Goal: Information Seeking & Learning: Learn about a topic

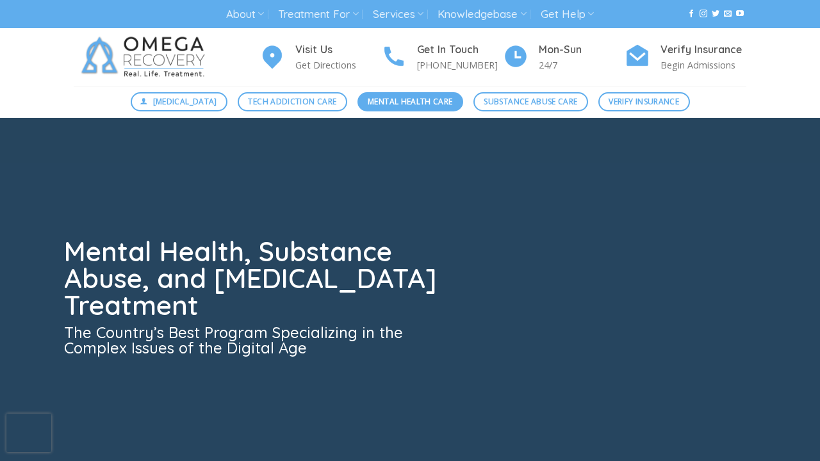
click at [413, 101] on span "Mental Health Care" at bounding box center [410, 101] width 85 height 12
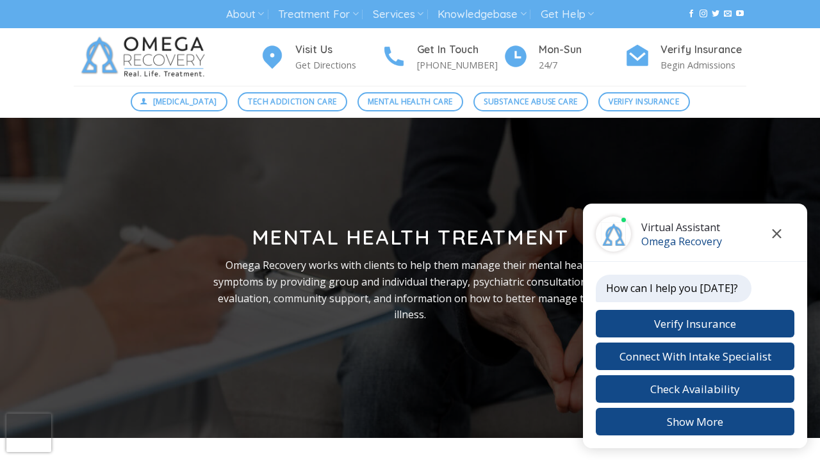
click at [779, 238] on button "Close chat" at bounding box center [776, 234] width 35 height 35
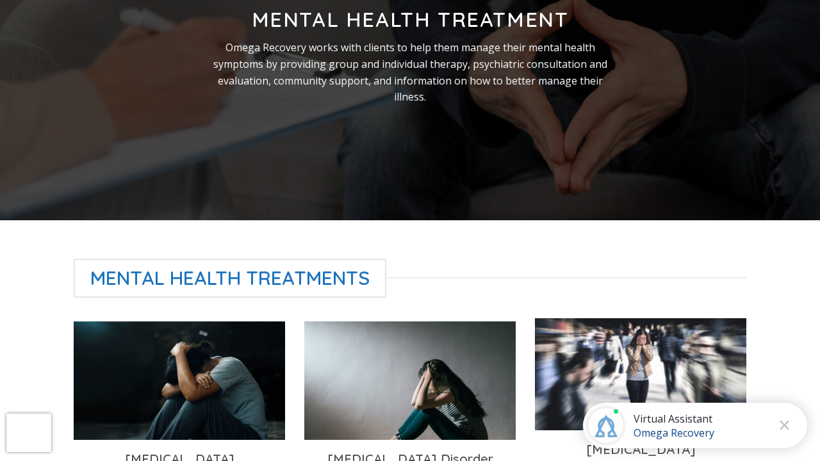
scroll to position [293, 0]
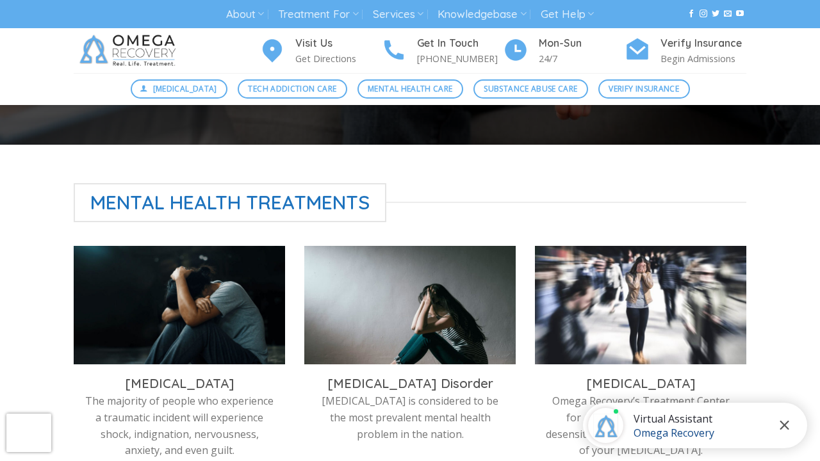
click at [785, 424] on icon "Close chat" at bounding box center [784, 425] width 9 height 9
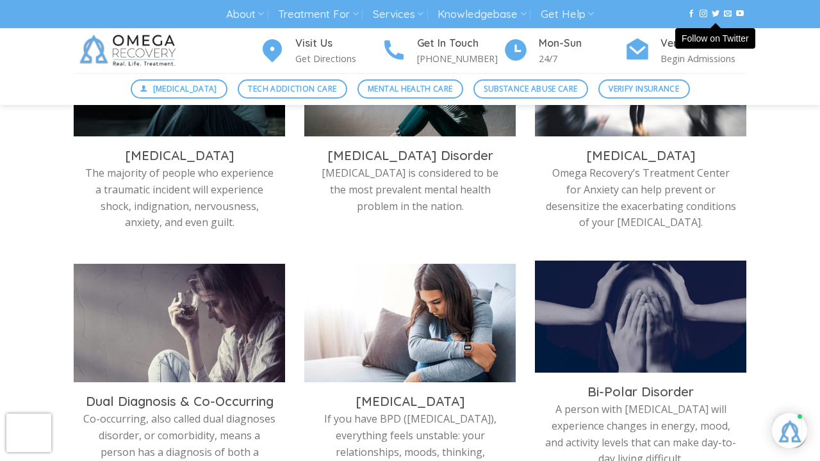
scroll to position [513, 0]
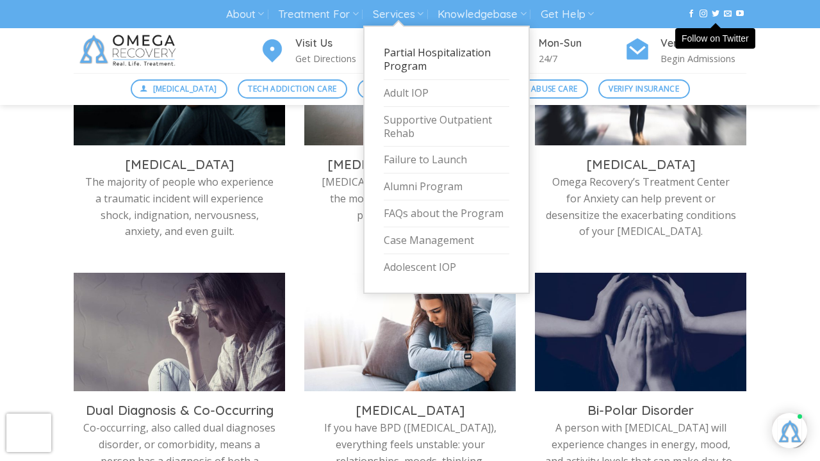
click at [413, 66] on link "Partial Hospitalization Program" at bounding box center [447, 60] width 126 height 40
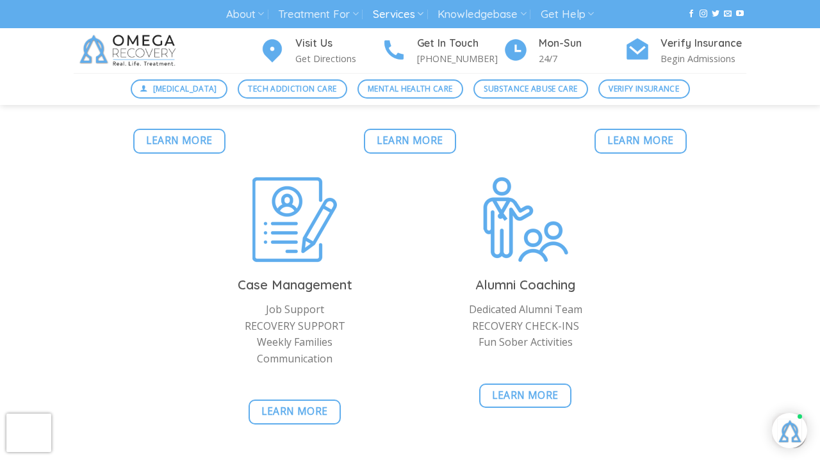
scroll to position [2992, 0]
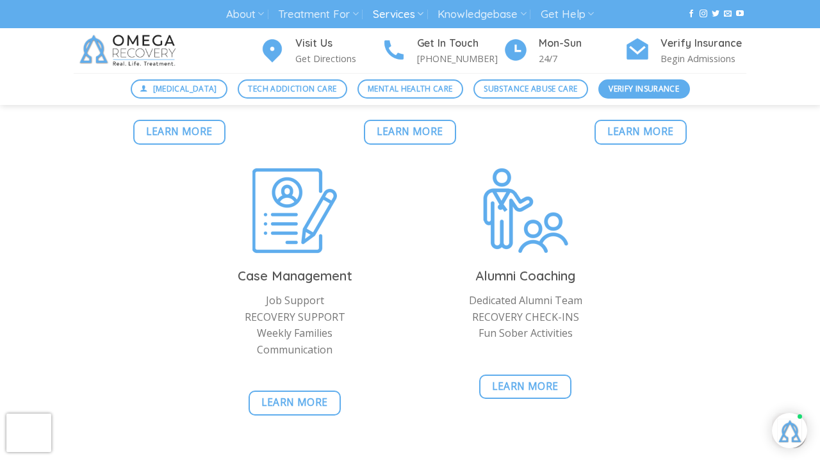
click at [668, 92] on span "Verify Insurance" at bounding box center [644, 89] width 70 height 12
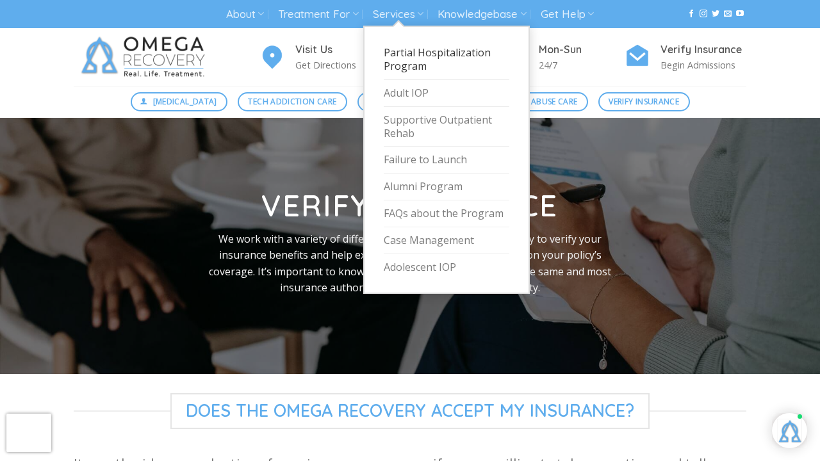
click at [400, 63] on link "Partial Hospitalization Program" at bounding box center [447, 60] width 126 height 40
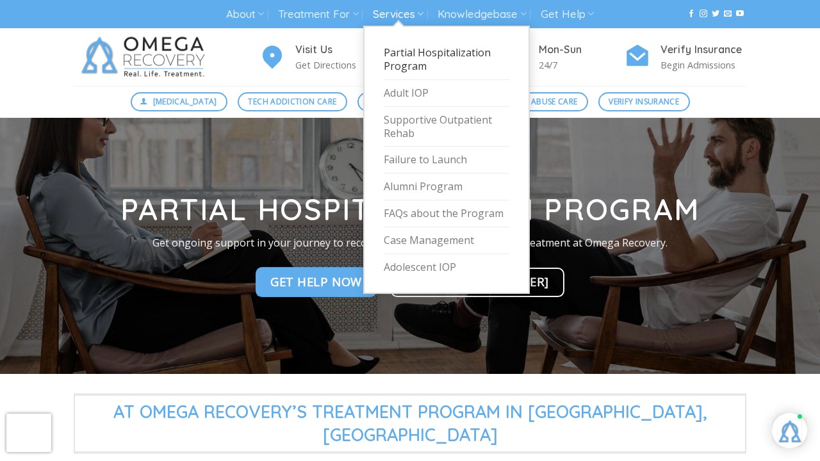
click at [420, 49] on link "Partial Hospitalization Program" at bounding box center [447, 60] width 126 height 40
click at [411, 70] on link "Partial Hospitalization Program" at bounding box center [447, 60] width 126 height 40
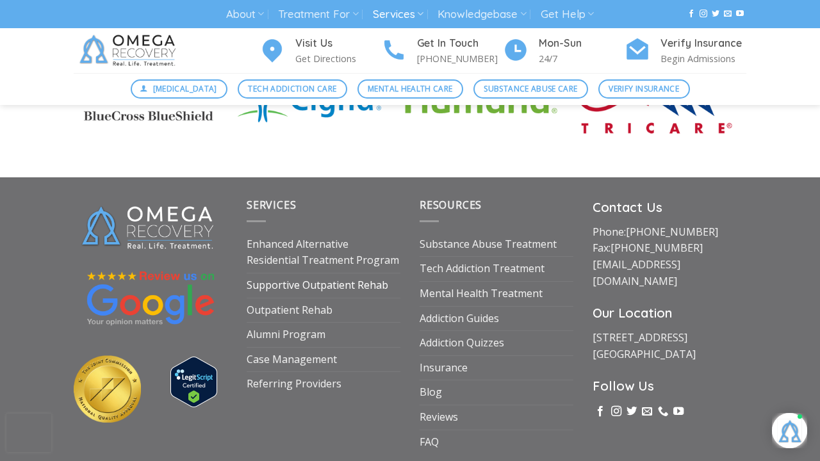
scroll to position [3712, 0]
click at [335, 233] on link "Enhanced Alternative Residential Treatment Program" at bounding box center [324, 253] width 154 height 40
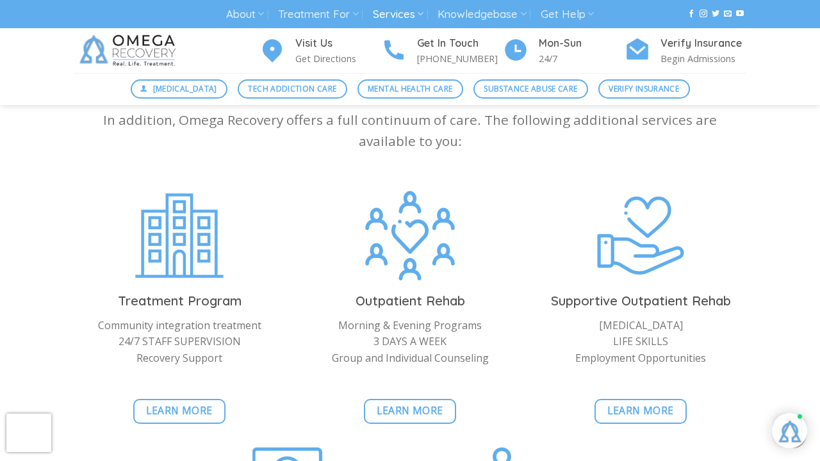
scroll to position [2722, 0]
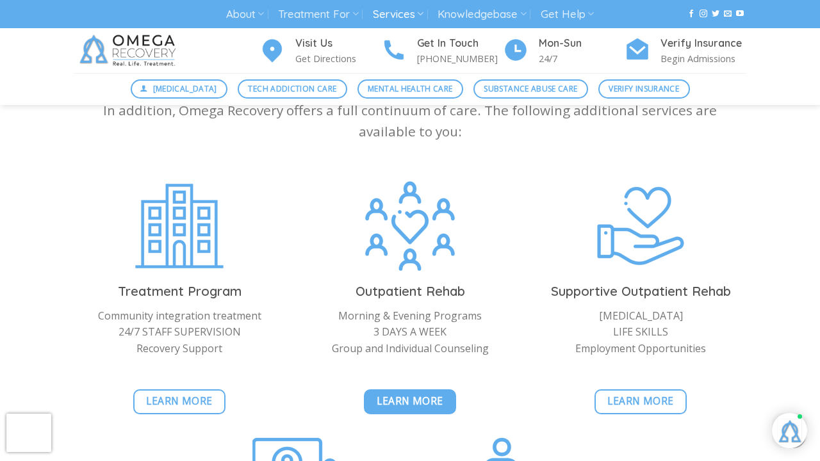
click at [433, 393] on span "Learn More" at bounding box center [410, 401] width 67 height 16
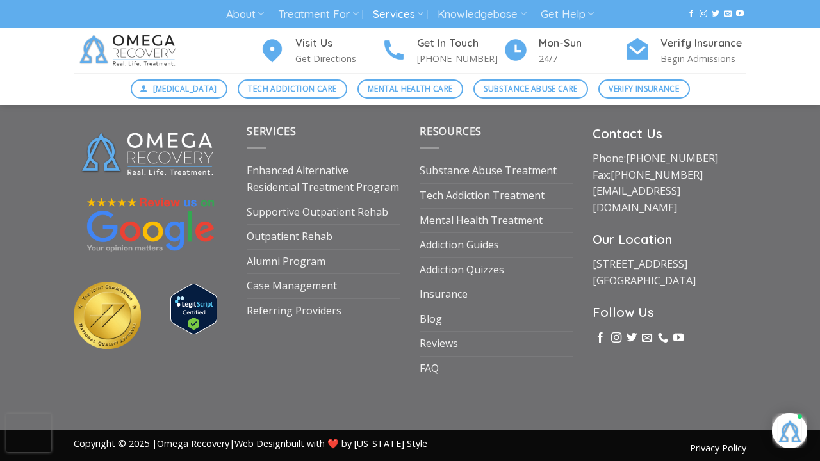
scroll to position [2240, 0]
click at [308, 208] on link "Supportive Outpatient Rehab" at bounding box center [318, 213] width 142 height 24
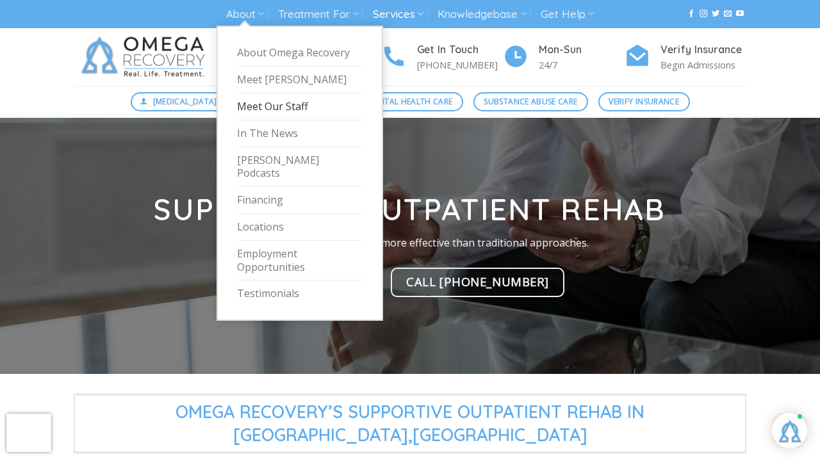
click at [274, 105] on link "Meet Our Staff" at bounding box center [300, 107] width 126 height 27
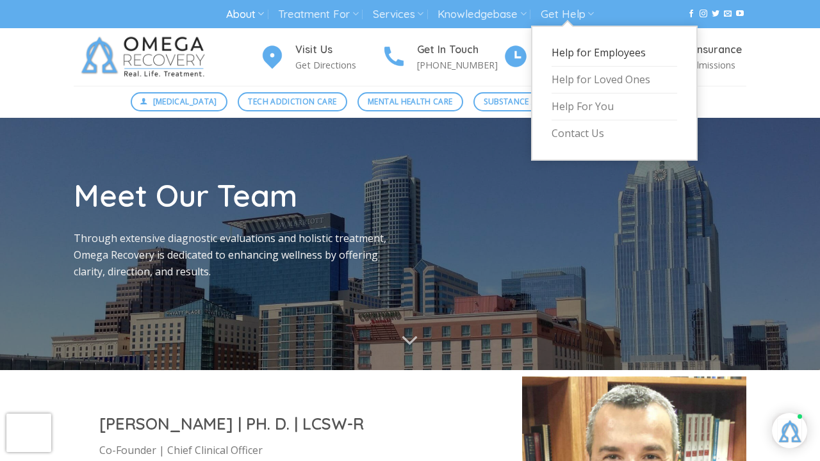
click at [566, 56] on link "Help for Employees" at bounding box center [615, 53] width 126 height 27
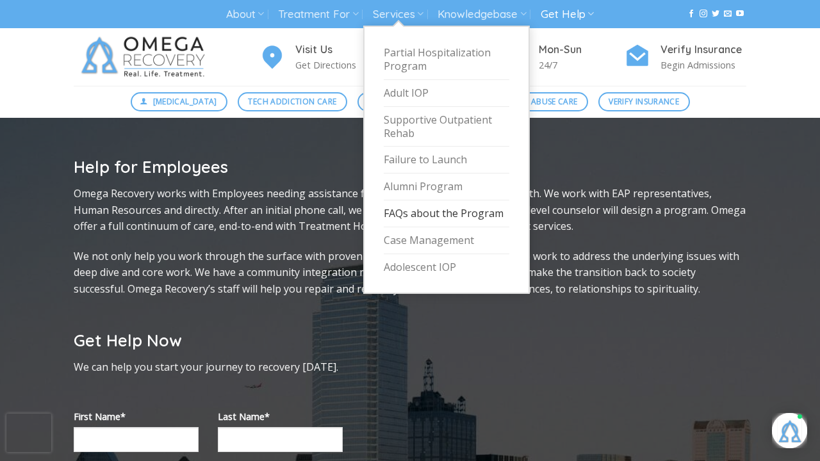
click at [420, 209] on link "FAQs about the Program" at bounding box center [447, 214] width 126 height 27
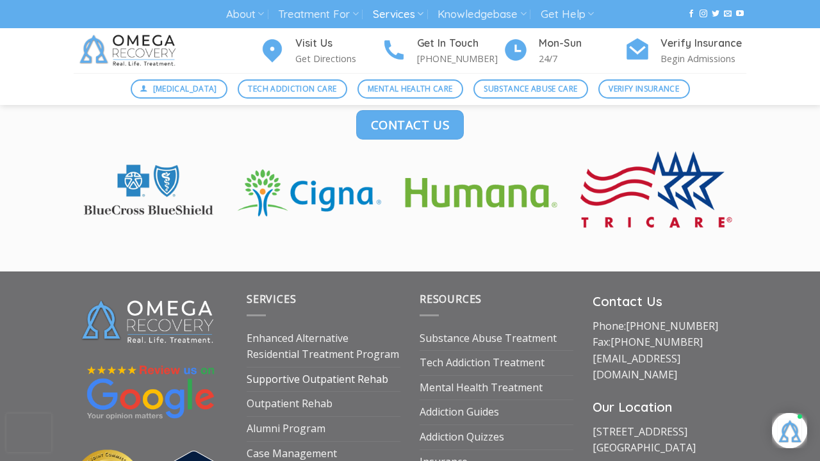
scroll to position [1852, 0]
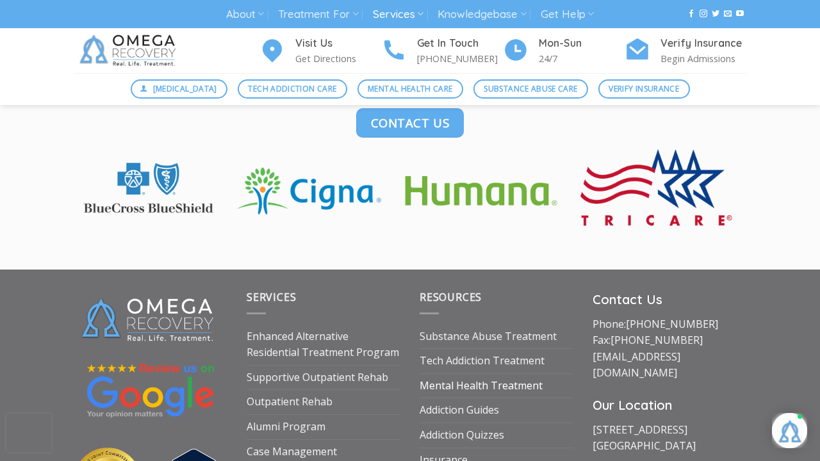
click at [455, 375] on link "Mental Health Treatment" at bounding box center [481, 386] width 123 height 24
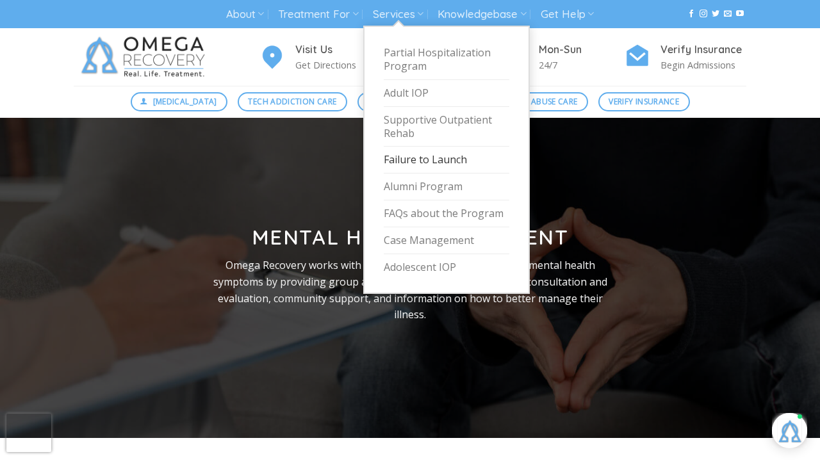
click at [406, 163] on link "Failure to Launch" at bounding box center [447, 160] width 126 height 27
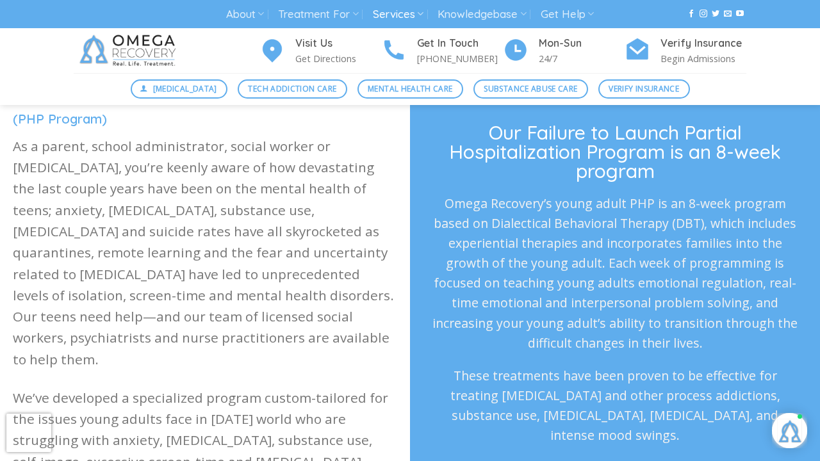
scroll to position [352, 0]
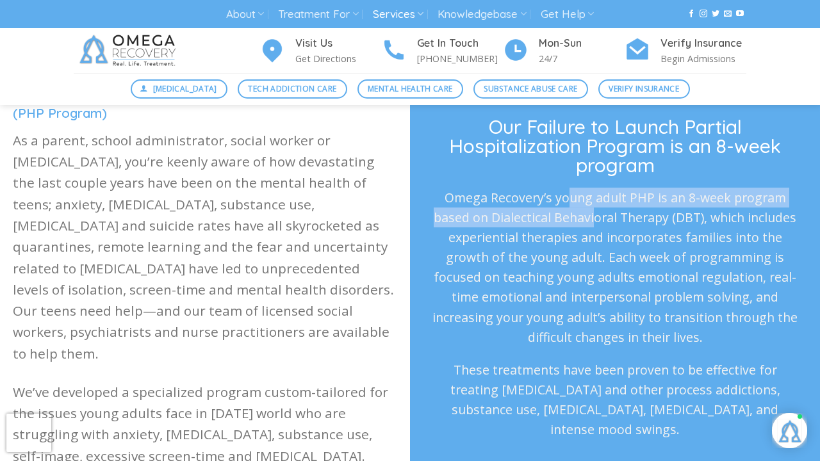
drag, startPoint x: 567, startPoint y: 191, endPoint x: 594, endPoint y: 217, distance: 37.2
click at [594, 217] on p "Omega Recovery’s young adult PHP is an 8-week program based on Dialectical Beha…" at bounding box center [615, 268] width 369 height 160
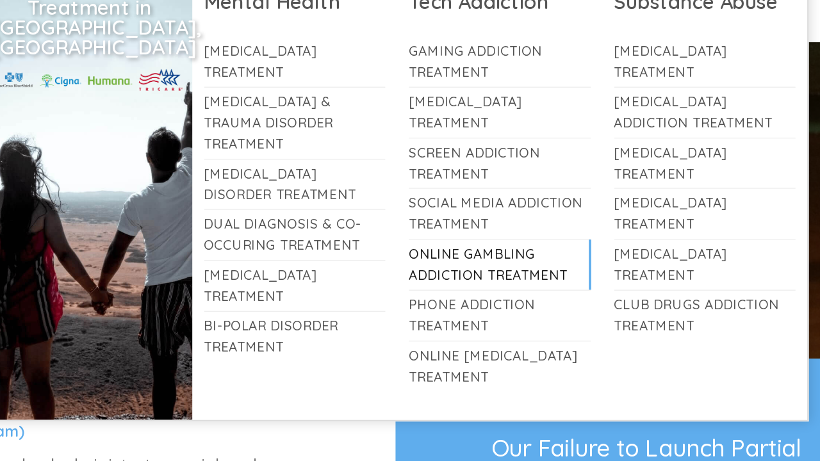
scroll to position [63, 0]
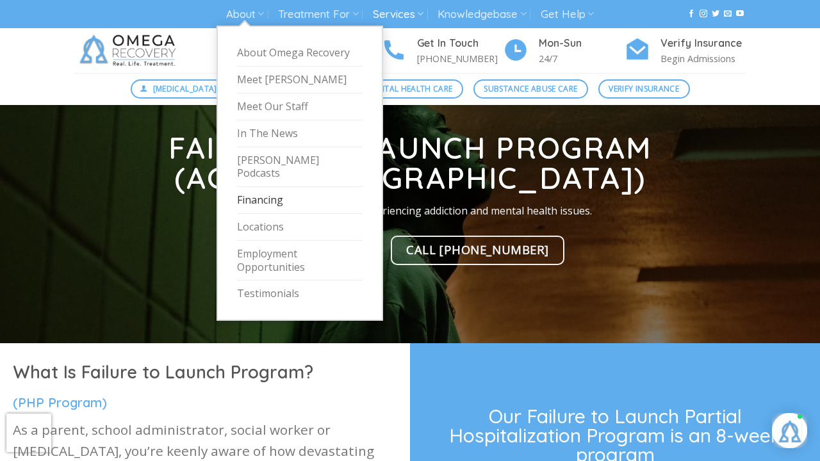
click at [272, 187] on link "Financing" at bounding box center [300, 200] width 126 height 27
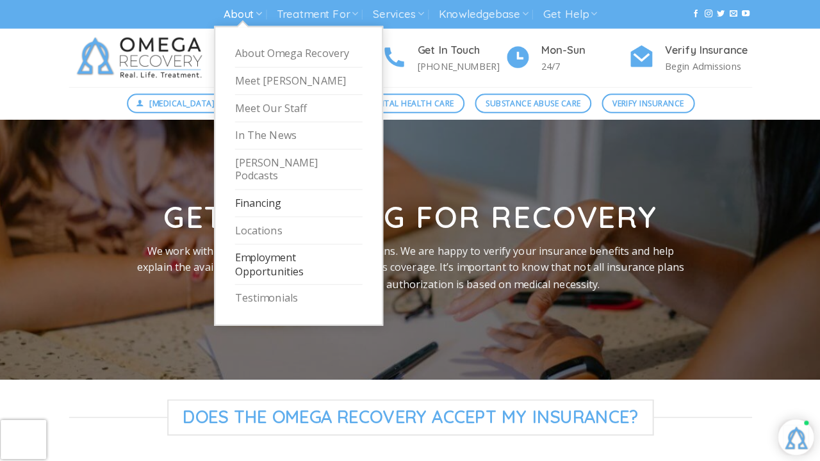
click at [272, 241] on link "Employment Opportunities" at bounding box center [300, 261] width 126 height 40
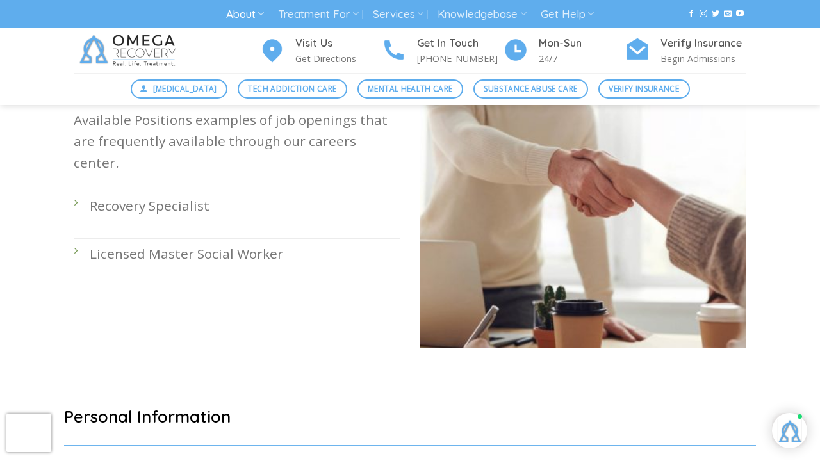
click at [194, 195] on p "Recovery Specialist" at bounding box center [245, 205] width 311 height 21
click at [82, 191] on li "Recovery Specialist" at bounding box center [237, 215] width 327 height 48
click at [74, 191] on li "Recovery Specialist" at bounding box center [237, 215] width 327 height 48
click at [104, 195] on p "Recovery Specialist" at bounding box center [245, 205] width 311 height 21
click at [104, 191] on li "Recovery Specialist" at bounding box center [237, 215] width 327 height 48
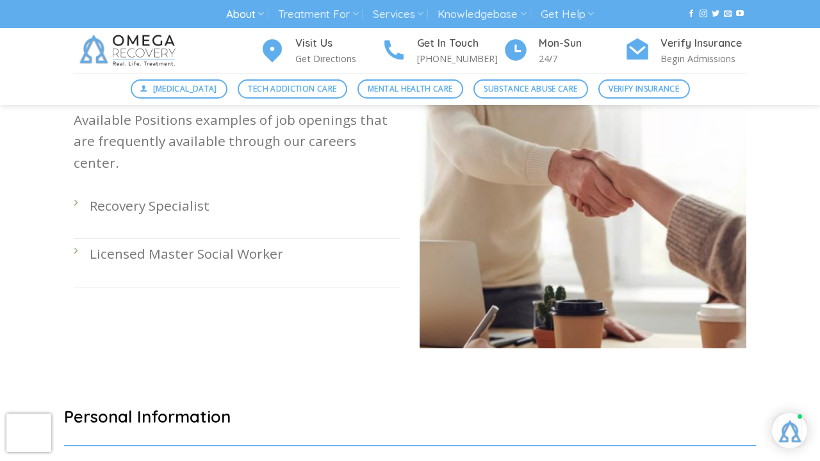
click at [74, 191] on li "Recovery Specialist" at bounding box center [237, 215] width 327 height 48
click at [73, 231] on div "Got what it takes to work with us? Great! Send us a link to your resumé or port…" at bounding box center [237, 198] width 346 height 340
click at [133, 243] on p "Licensed Master Social Worker" at bounding box center [245, 253] width 311 height 21
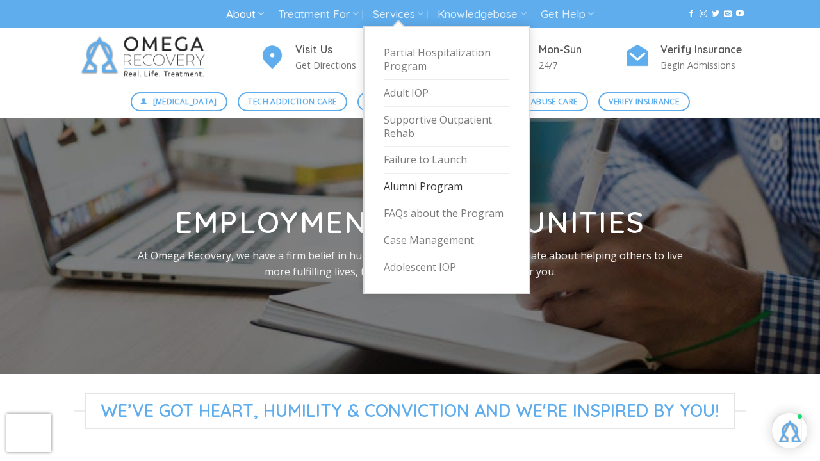
click at [415, 185] on link "Alumni Program" at bounding box center [447, 187] width 126 height 27
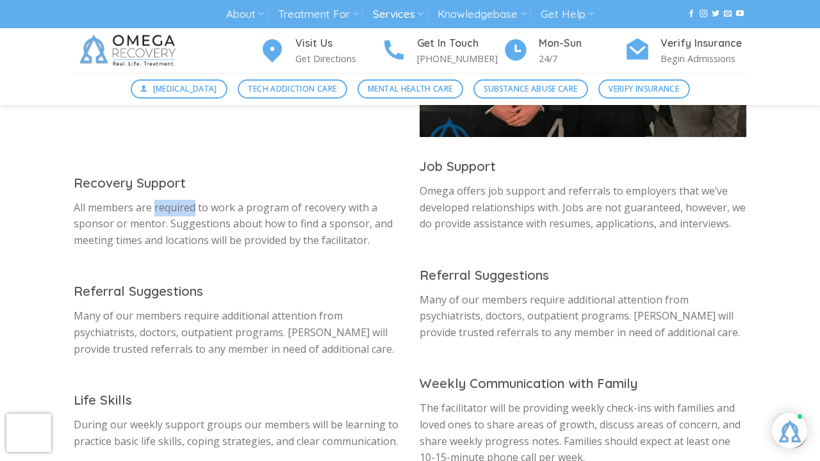
scroll to position [971, 0]
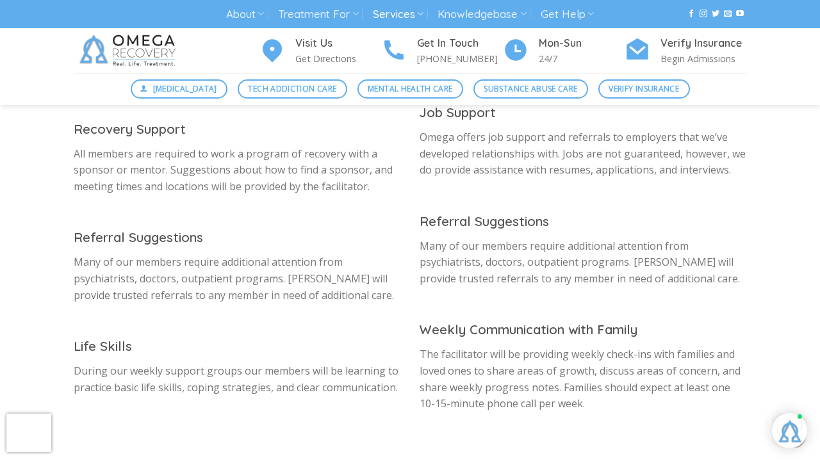
click at [236, 254] on p "Many of our members require additional attention from psychiatrists, doctors, o…" at bounding box center [237, 278] width 327 height 49
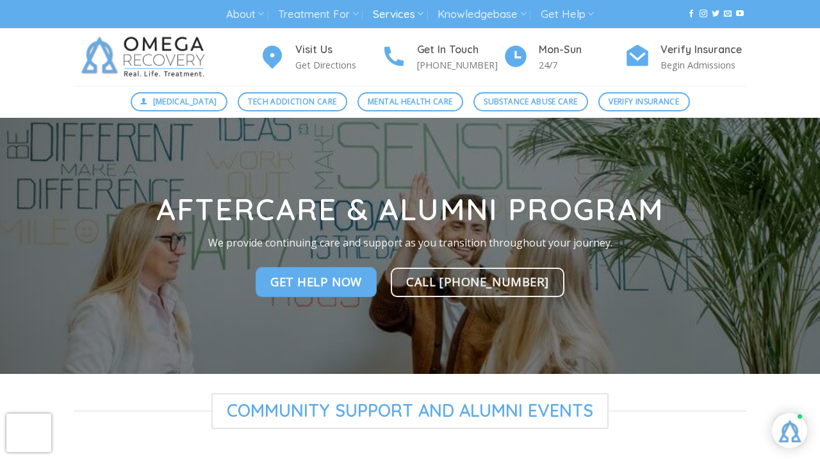
scroll to position [0, 0]
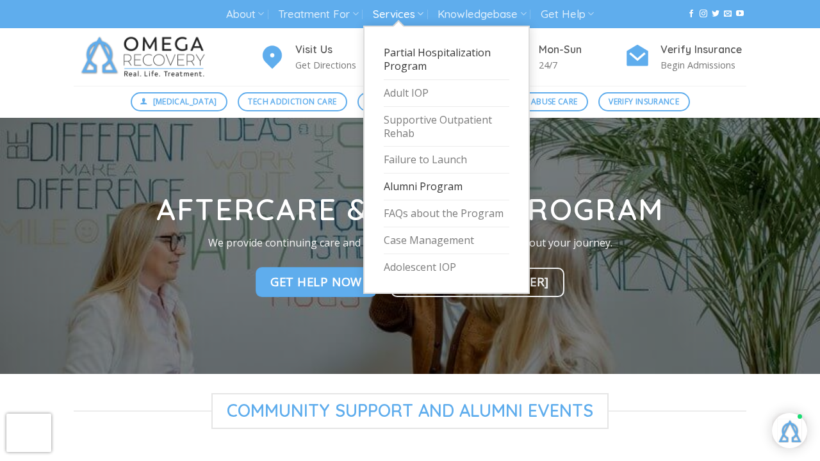
click at [412, 56] on link "Partial Hospitalization Program" at bounding box center [447, 60] width 126 height 40
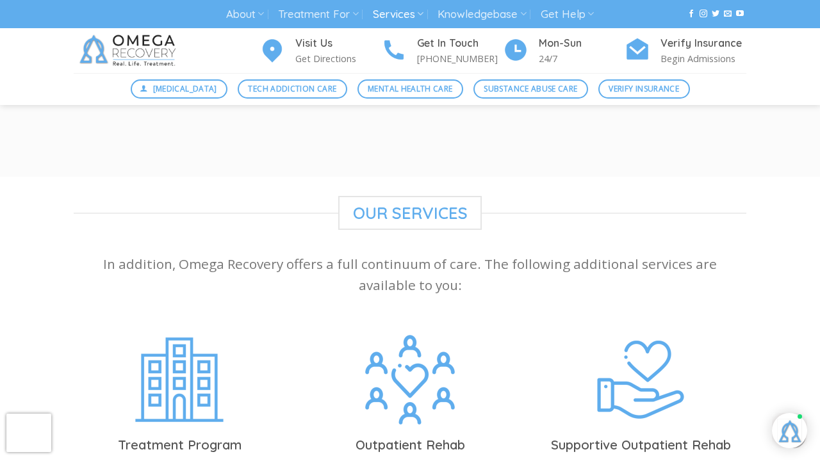
scroll to position [2657, 0]
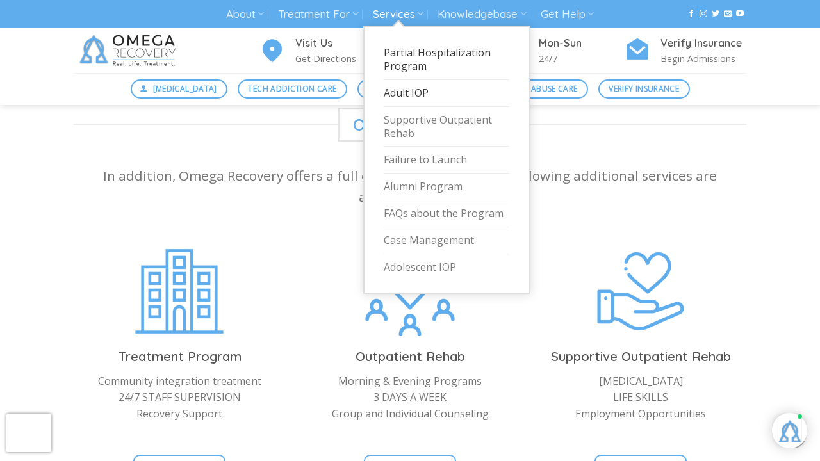
click at [411, 90] on link "Adult IOP" at bounding box center [447, 93] width 126 height 27
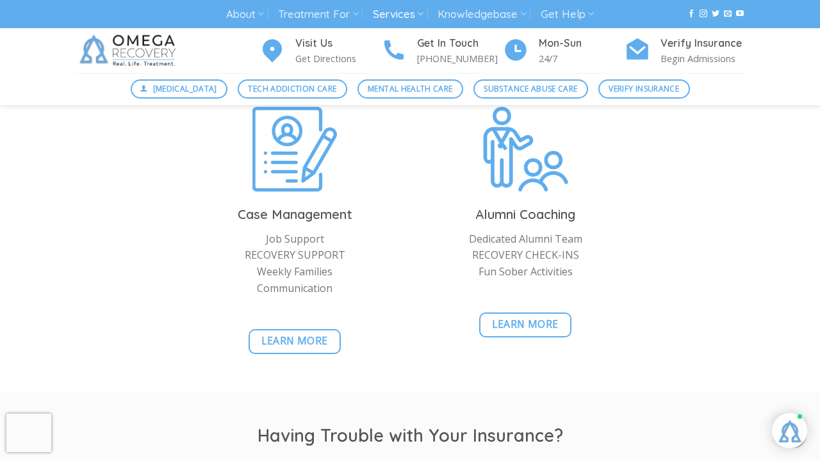
scroll to position [1547, 0]
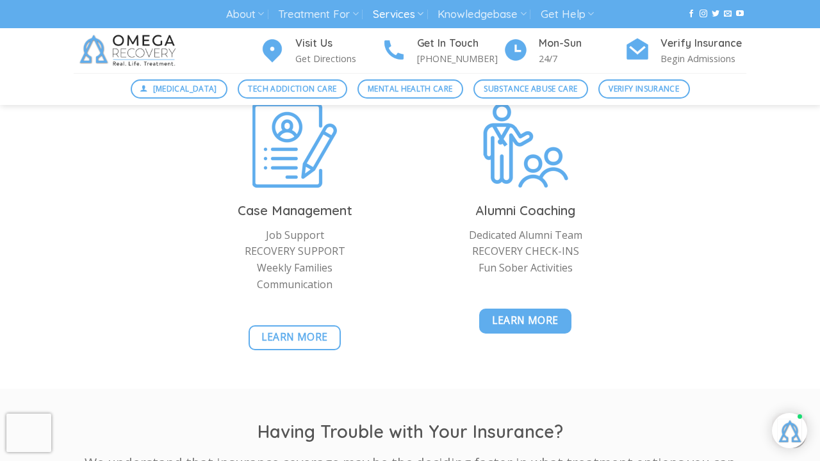
click at [539, 318] on span "Learn More" at bounding box center [525, 321] width 67 height 16
